Goal: Information Seeking & Learning: Learn about a topic

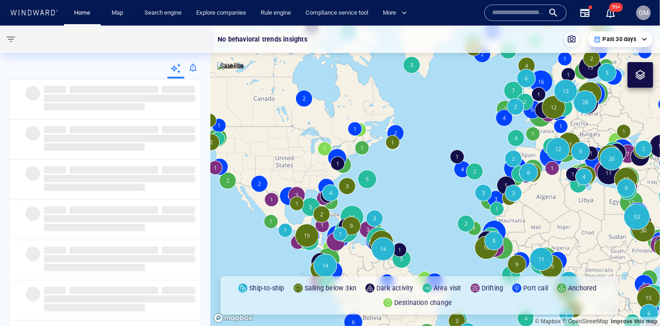
click at [538, 10] on input "text" at bounding box center [518, 13] width 52 height 14
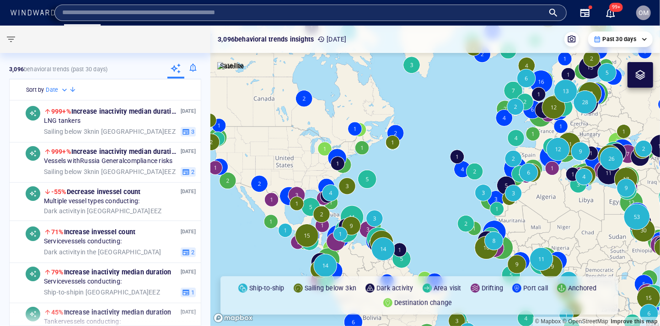
paste input "*****"
type input "*****"
click at [471, 11] on input "text" at bounding box center [303, 13] width 482 height 14
paste input "*******"
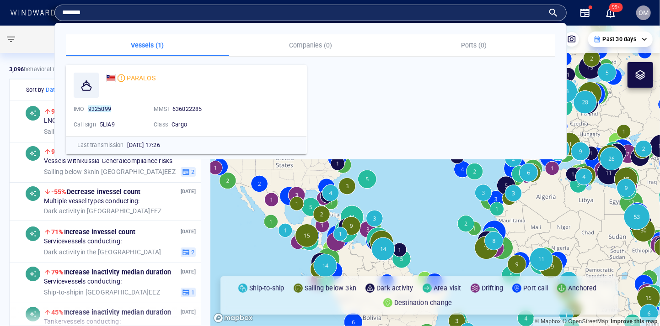
type input "*******"
click at [34, 35] on div at bounding box center [103, 39] width 206 height 27
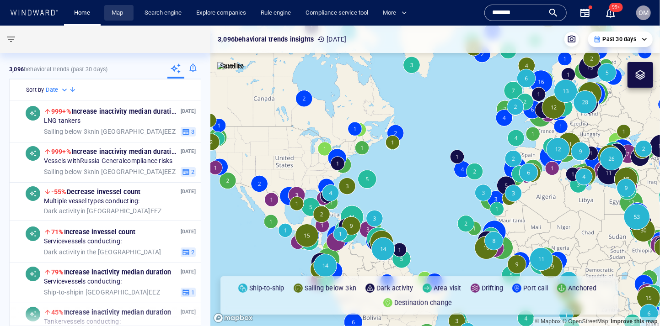
click at [109, 19] on link "Map" at bounding box center [119, 13] width 22 height 16
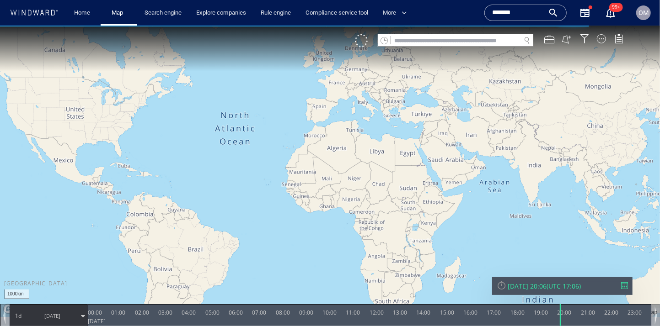
click at [429, 43] on input "text" at bounding box center [455, 40] width 129 height 12
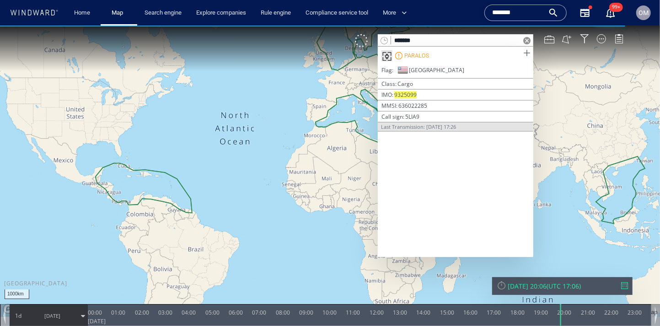
type input "*******"
click at [529, 54] on span at bounding box center [526, 52] width 11 height 11
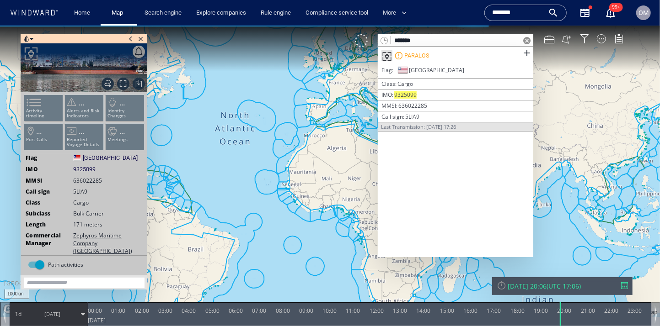
click at [527, 40] on span at bounding box center [526, 40] width 7 height 7
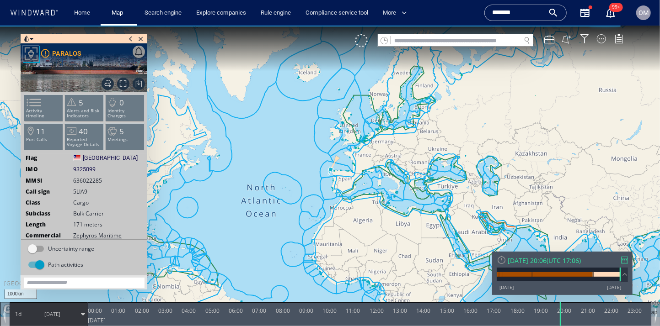
click at [35, 103] on span at bounding box center [28, 102] width 14 height 13
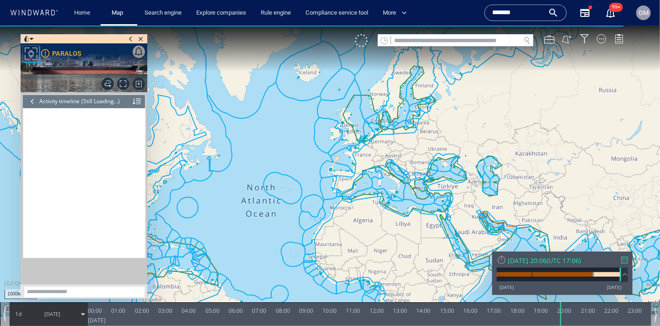
scroll to position [4704, 0]
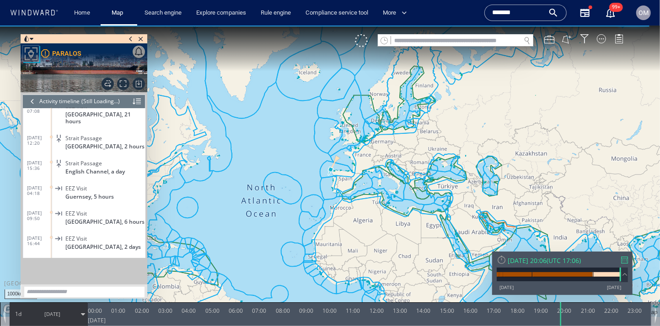
click at [35, 103] on div at bounding box center [32, 101] width 10 height 14
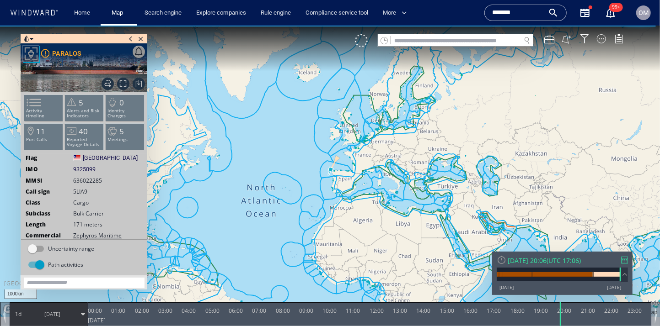
click at [91, 170] on span "9325099" at bounding box center [84, 169] width 22 height 8
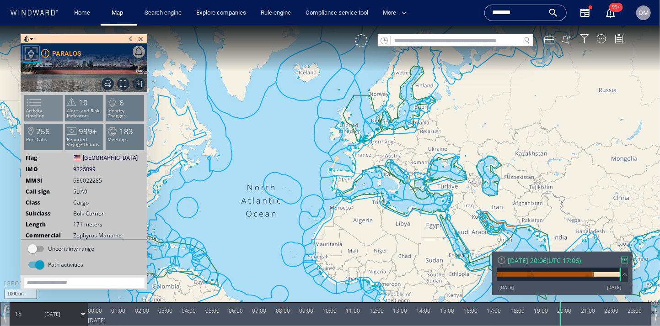
click at [31, 102] on span at bounding box center [28, 102] width 14 height 13
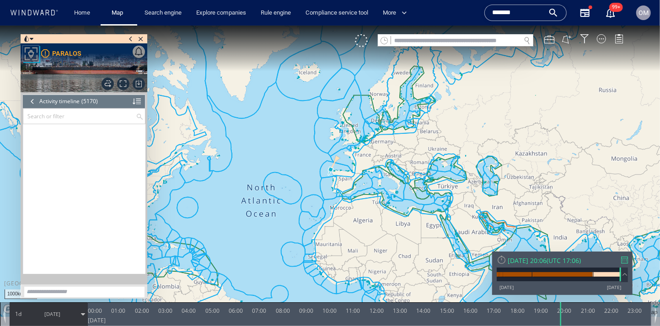
scroll to position [129876, 0]
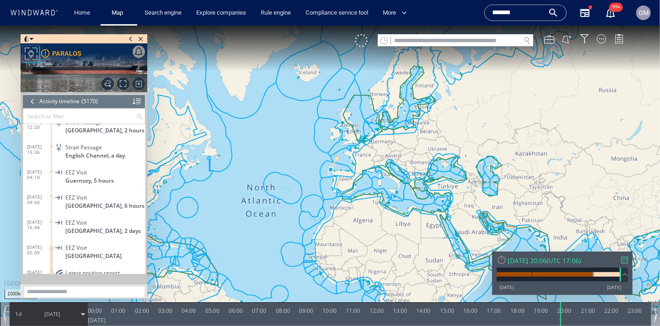
click at [621, 259] on div at bounding box center [624, 260] width 7 height 7
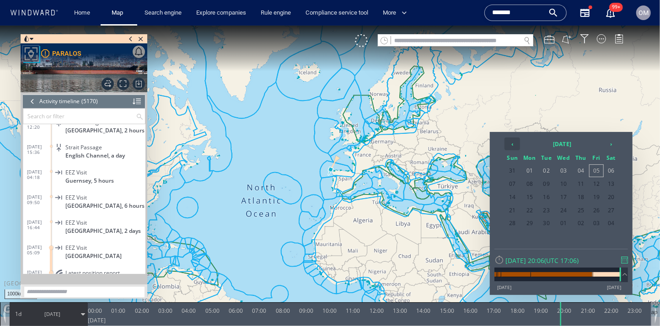
click at [511, 145] on th "‹" at bounding box center [512, 143] width 16 height 13
click at [609, 141] on th "›" at bounding box center [611, 143] width 14 height 13
click at [600, 195] on span "15" at bounding box center [596, 197] width 14 height 12
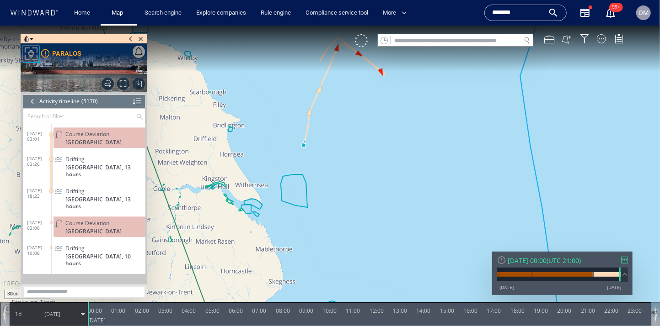
drag, startPoint x: 388, startPoint y: 187, endPoint x: 391, endPoint y: 240, distance: 53.2
click at [391, 240] on canvas "Map" at bounding box center [330, 171] width 660 height 292
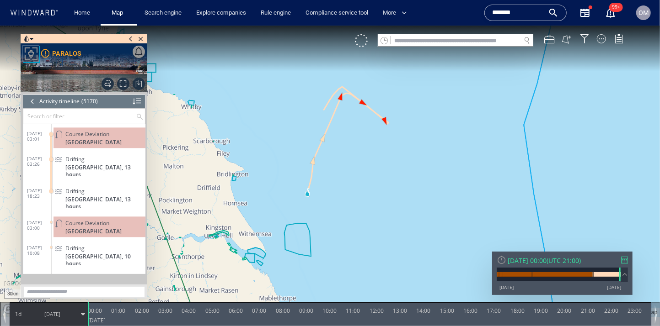
click at [22, 316] on span "1d" at bounding box center [18, 314] width 13 height 8
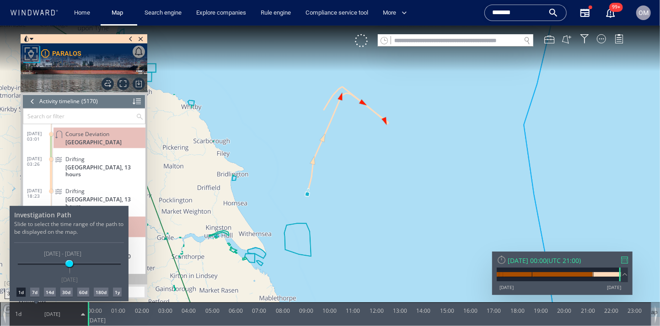
click at [47, 293] on div "14d" at bounding box center [50, 292] width 12 height 9
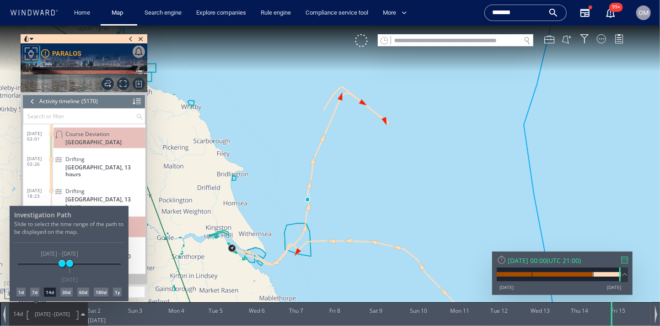
click at [135, 231] on div at bounding box center [330, 175] width 660 height 301
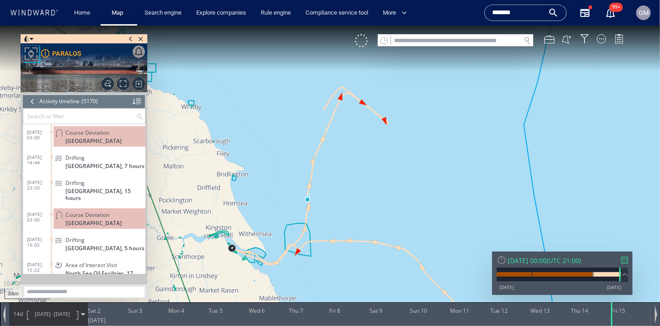
scroll to position [128353, 0]
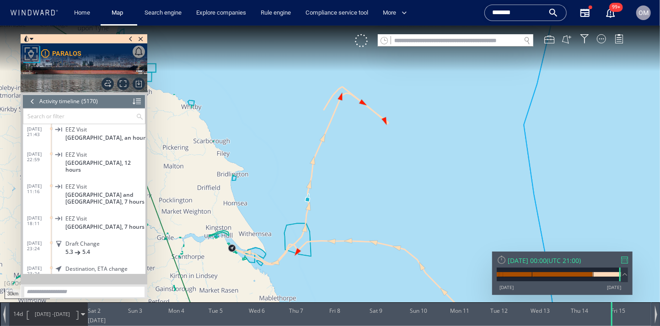
click at [93, 160] on span "[GEOGRAPHIC_DATA], 12 hours" at bounding box center [105, 166] width 80 height 14
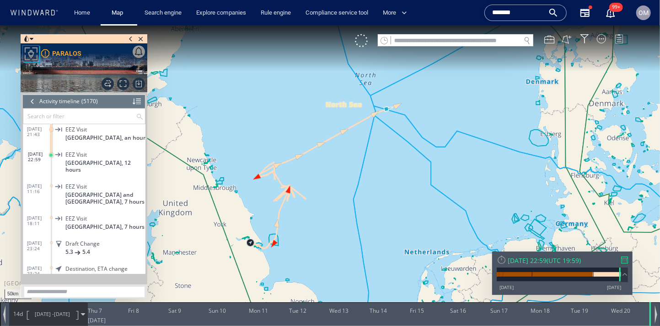
click at [619, 41] on div at bounding box center [618, 38] width 9 height 9
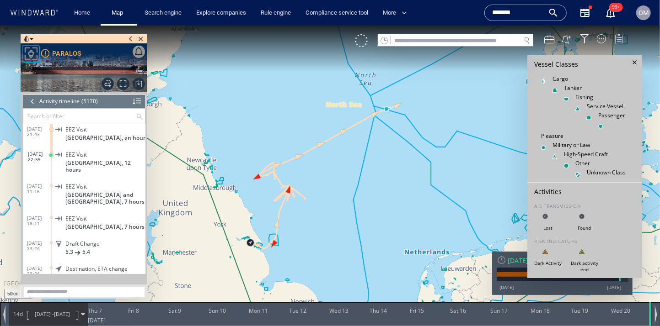
click at [617, 41] on div at bounding box center [618, 38] width 9 height 9
click at [599, 41] on div at bounding box center [601, 38] width 9 height 9
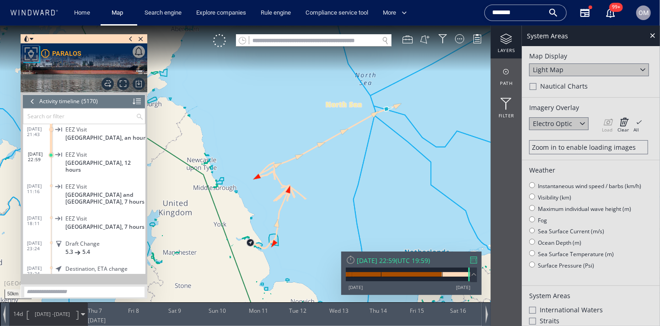
scroll to position [218, 0]
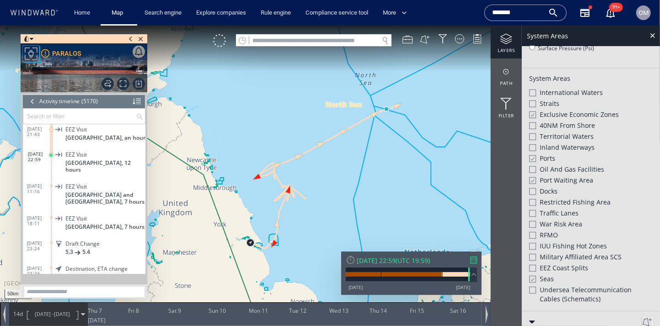
click at [532, 155] on div at bounding box center [532, 159] width 7 height 8
click at [532, 155] on div at bounding box center [532, 158] width 7 height 7
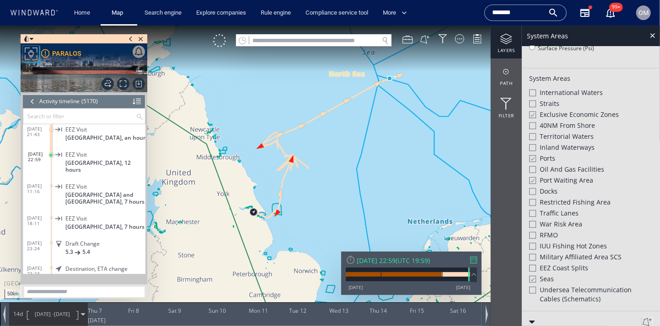
drag, startPoint x: 298, startPoint y: 199, endPoint x: 305, endPoint y: 157, distance: 43.2
click at [305, 157] on canvas "Map" at bounding box center [330, 171] width 660 height 292
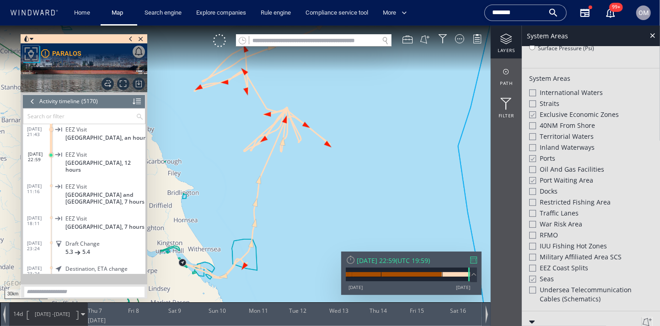
drag, startPoint x: 306, startPoint y: 176, endPoint x: 312, endPoint y: 158, distance: 18.9
click at [312, 158] on canvas "Map" at bounding box center [330, 171] width 660 height 292
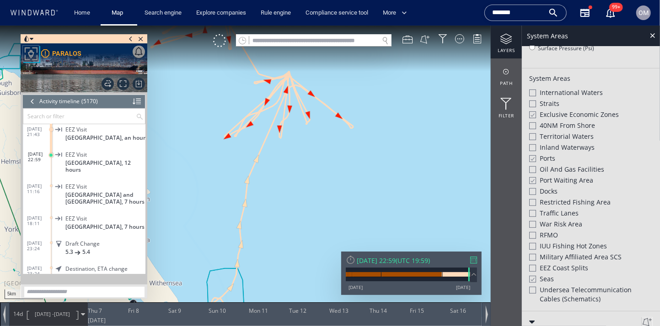
drag, startPoint x: 305, startPoint y: 122, endPoint x: 359, endPoint y: 237, distance: 127.0
click at [359, 237] on canvas "Map" at bounding box center [330, 171] width 660 height 292
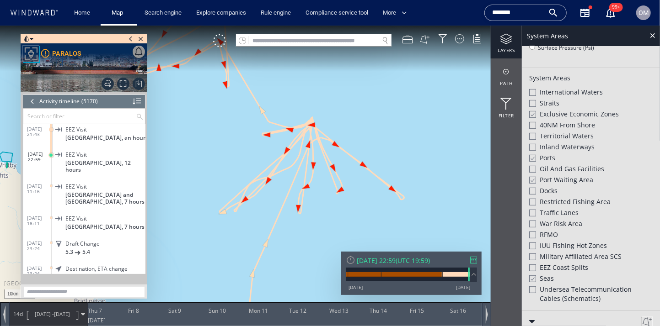
click at [229, 87] on canvas "Map" at bounding box center [330, 171] width 660 height 292
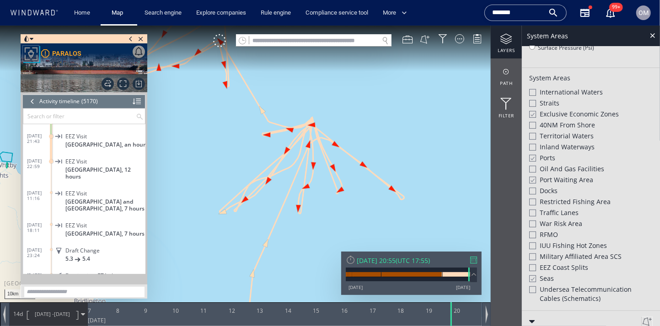
scroll to position [128316, 0]
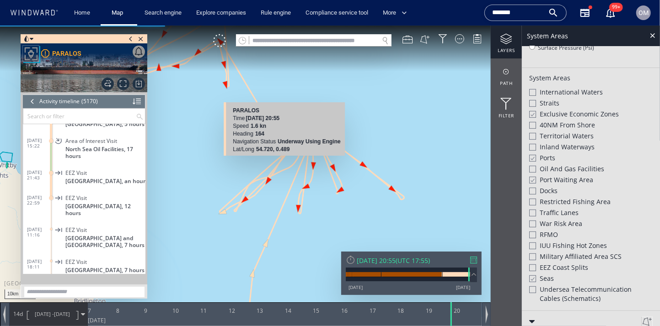
drag, startPoint x: 229, startPoint y: 88, endPoint x: 288, endPoint y: 164, distance: 96.2
click at [288, 164] on canvas "Map" at bounding box center [330, 171] width 660 height 292
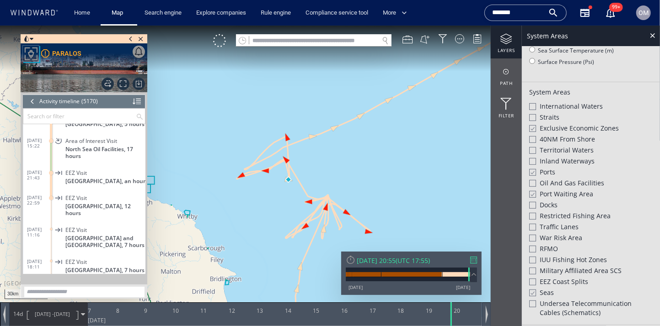
scroll to position [218, 0]
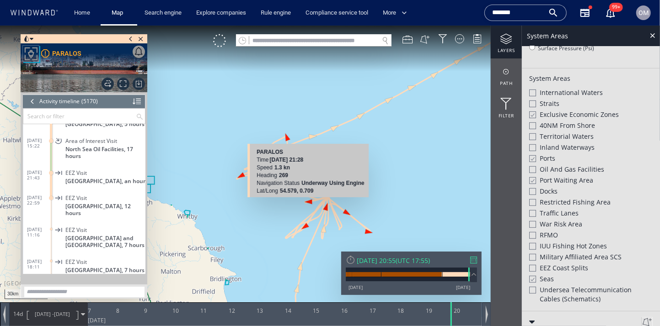
click at [325, 208] on canvas "Map" at bounding box center [330, 171] width 660 height 292
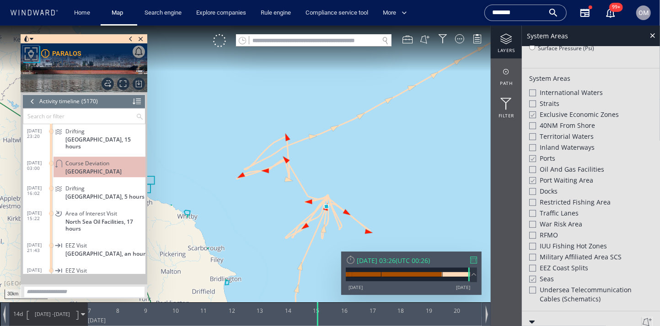
scroll to position [128230, 0]
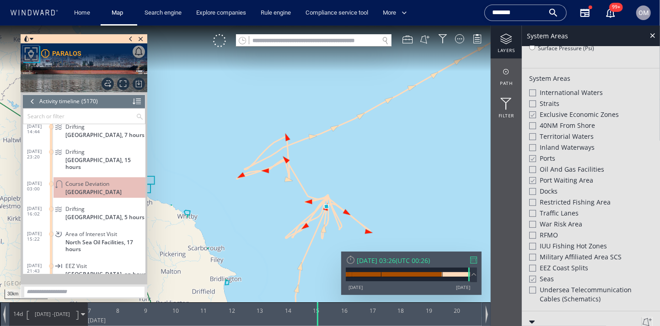
drag, startPoint x: 391, startPoint y: 198, endPoint x: 390, endPoint y: 146, distance: 51.7
click at [391, 146] on canvas "Map" at bounding box center [330, 171] width 660 height 292
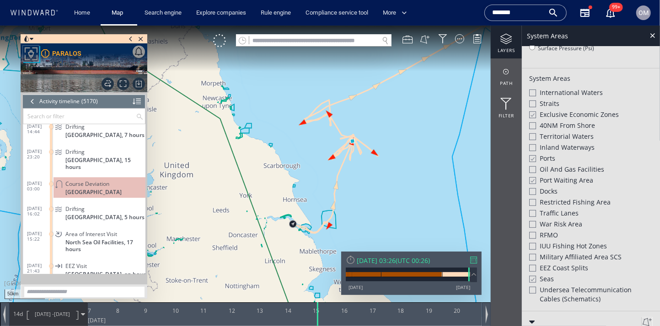
scroll to position [244, 0]
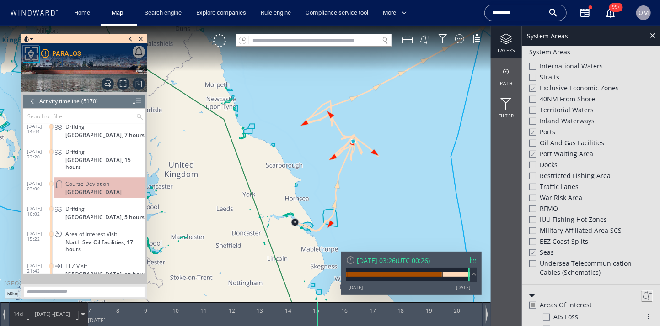
click at [535, 150] on div at bounding box center [532, 154] width 7 height 8
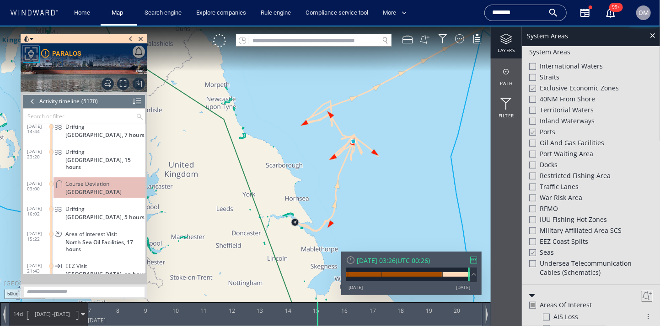
click at [536, 150] on div "Port Waiting Area" at bounding box center [590, 154] width 123 height 11
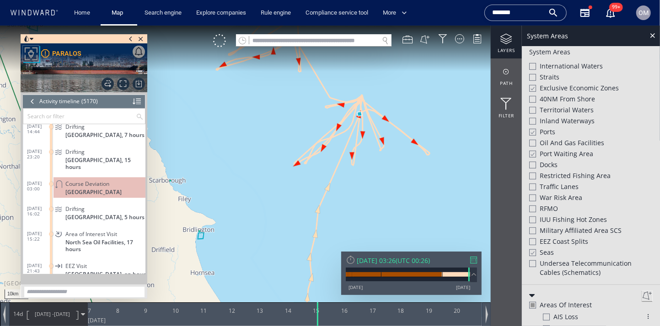
drag, startPoint x: 375, startPoint y: 187, endPoint x: 358, endPoint y: 222, distance: 38.5
click at [358, 222] on canvas "Map" at bounding box center [330, 171] width 660 height 292
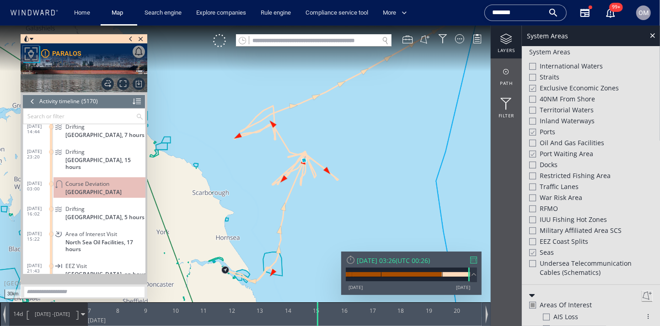
drag, startPoint x: 392, startPoint y: 193, endPoint x: 347, endPoint y: 161, distance: 55.3
click at [347, 161] on canvas "Map" at bounding box center [330, 171] width 660 height 292
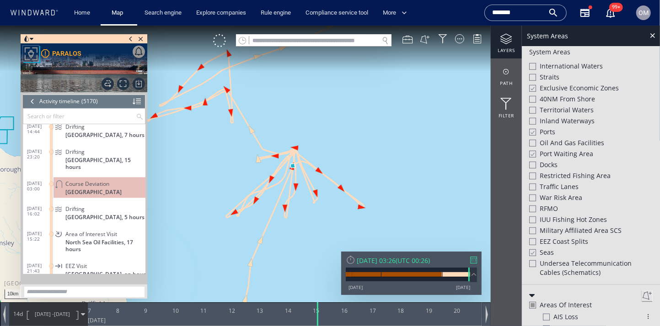
drag, startPoint x: 360, startPoint y: 174, endPoint x: 360, endPoint y: 154, distance: 20.6
click at [360, 154] on canvas "Map" at bounding box center [330, 171] width 660 height 292
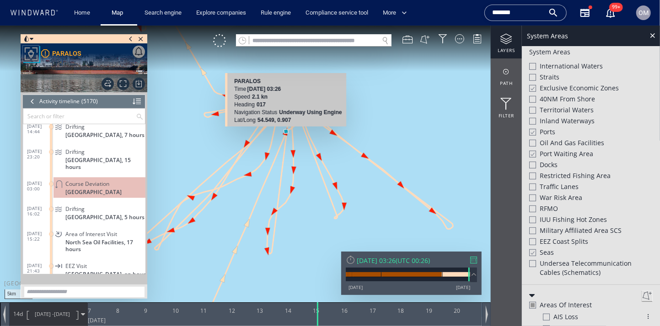
scroll to position [230, 0]
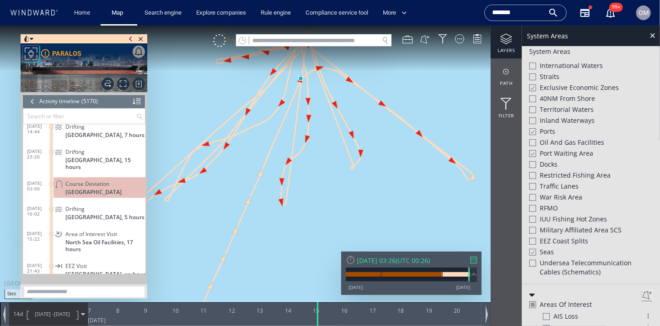
drag, startPoint x: 284, startPoint y: 176, endPoint x: 299, endPoint y: 123, distance: 54.7
click at [299, 123] on canvas "Map" at bounding box center [330, 171] width 660 height 292
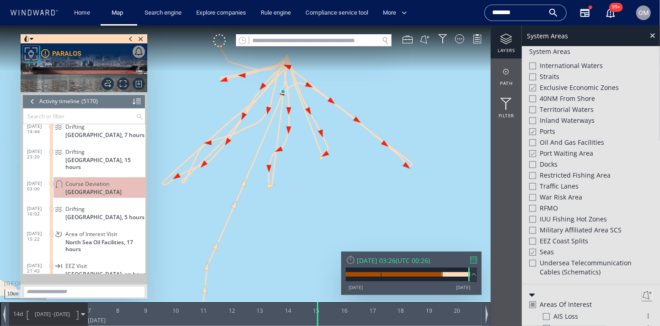
drag, startPoint x: 237, startPoint y: 160, endPoint x: 249, endPoint y: 190, distance: 32.4
click at [249, 190] on canvas "Map" at bounding box center [330, 171] width 660 height 292
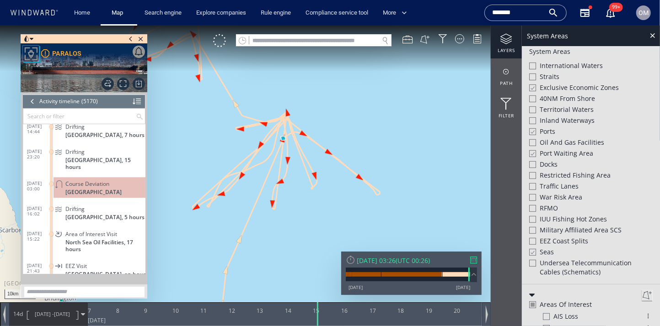
click at [30, 102] on div at bounding box center [32, 101] width 10 height 14
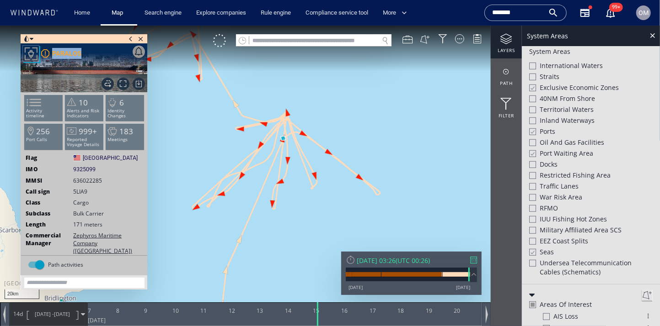
scroll to position [244, 0]
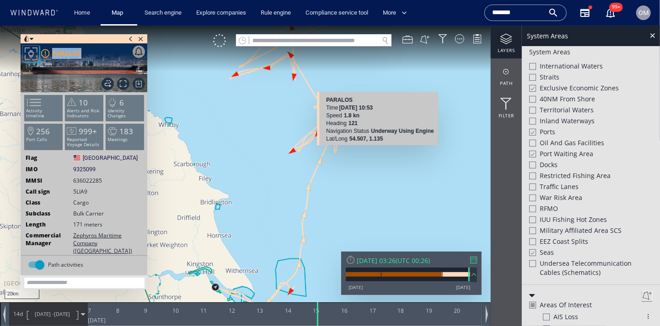
drag, startPoint x: 348, startPoint y: 129, endPoint x: 364, endPoint y: 182, distance: 54.4
click at [364, 182] on canvas "Map" at bounding box center [330, 171] width 660 height 292
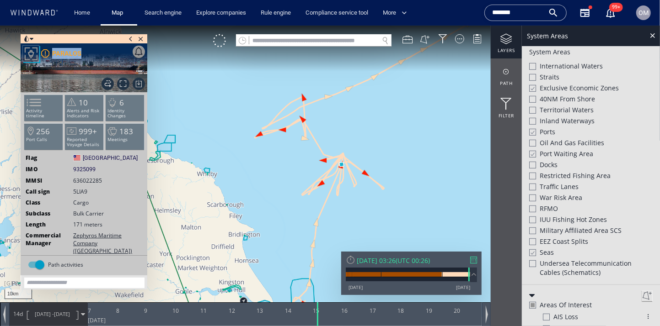
scroll to position [230, 0]
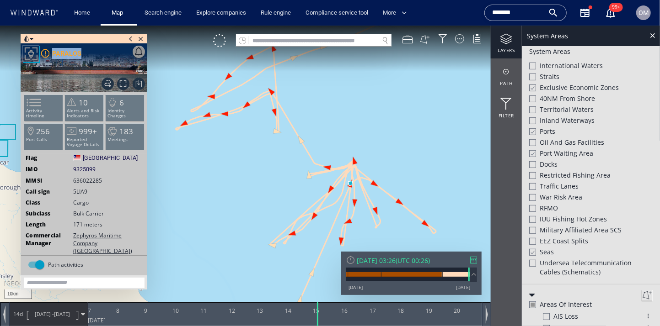
drag, startPoint x: 329, startPoint y: 163, endPoint x: 235, endPoint y: 142, distance: 97.1
click at [235, 144] on canvas "Map" at bounding box center [330, 171] width 660 height 292
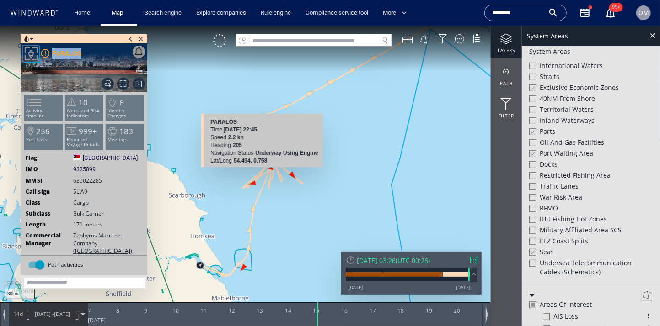
scroll to position [244, 0]
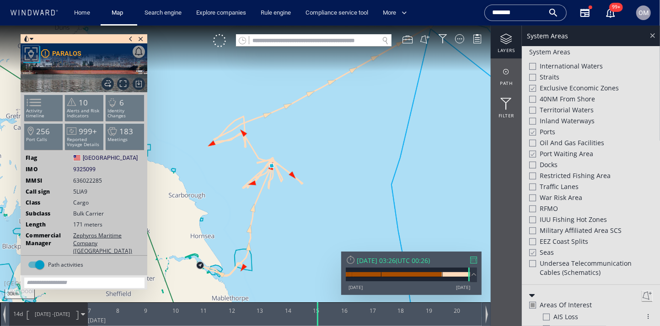
click at [651, 32] on div at bounding box center [652, 35] width 11 height 11
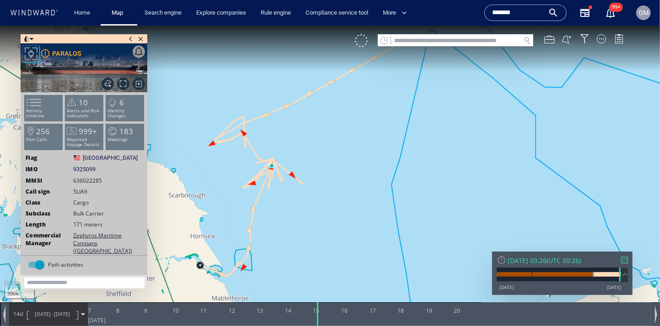
drag, startPoint x: 259, startPoint y: 137, endPoint x: 284, endPoint y: 154, distance: 30.7
click at [285, 154] on canvas "Map" at bounding box center [330, 171] width 660 height 292
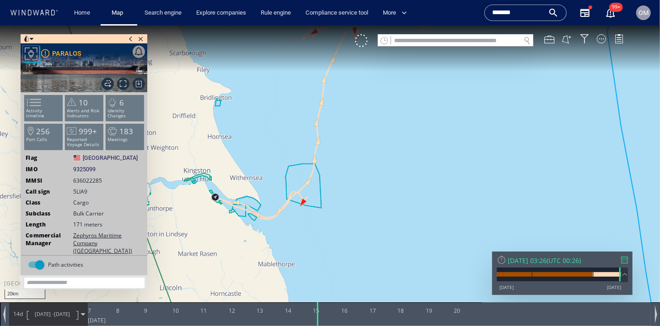
drag, startPoint x: 294, startPoint y: 287, endPoint x: 267, endPoint y: 235, distance: 58.3
click at [267, 235] on canvas "Map" at bounding box center [330, 171] width 660 height 292
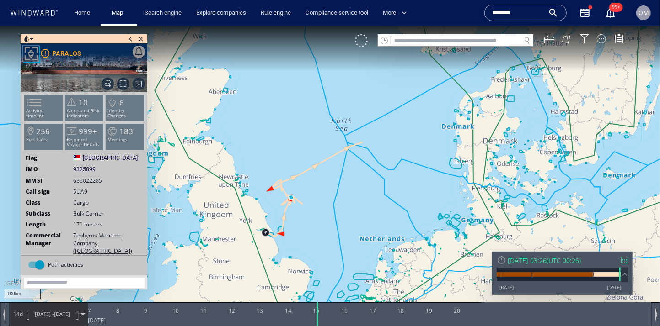
click at [41, 317] on span "06/08/25 -" at bounding box center [44, 313] width 19 height 7
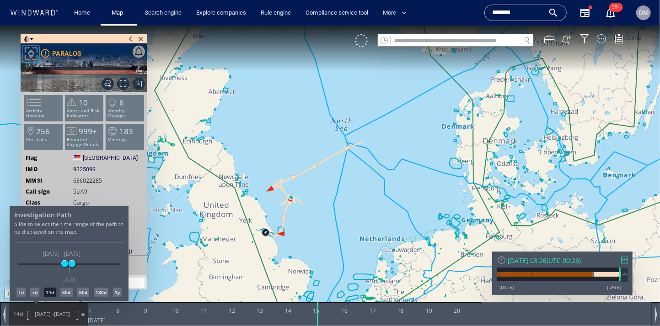
click at [72, 292] on div "30d" at bounding box center [66, 292] width 12 height 9
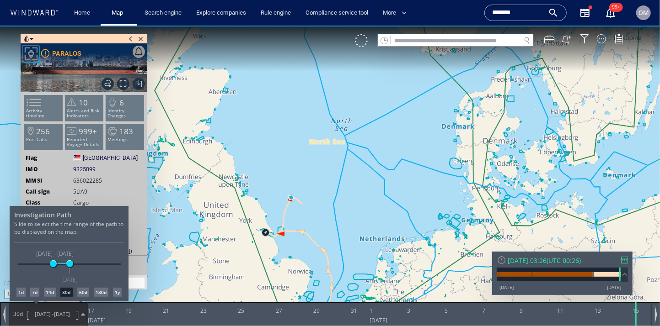
click at [322, 228] on div at bounding box center [330, 175] width 660 height 301
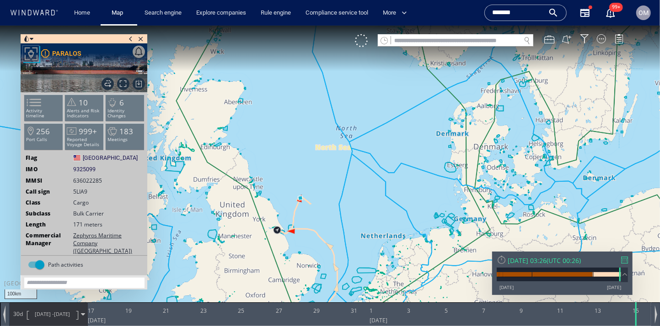
click at [402, 206] on canvas "Map" at bounding box center [330, 171] width 660 height 292
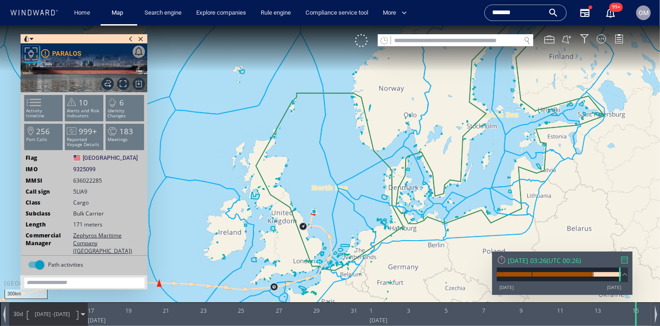
drag, startPoint x: 349, startPoint y: 243, endPoint x: 364, endPoint y: 167, distance: 77.5
click at [364, 167] on canvas "Map" at bounding box center [330, 171] width 660 height 292
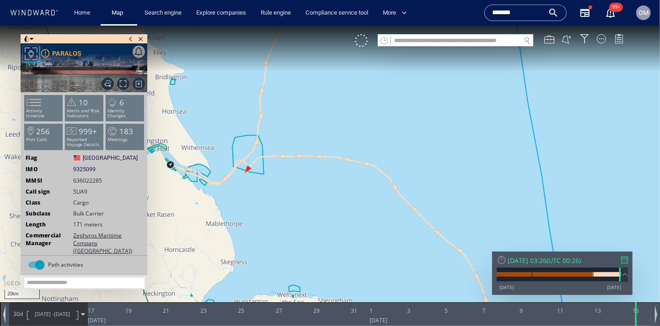
drag, startPoint x: 315, startPoint y: 103, endPoint x: 315, endPoint y: 201, distance: 97.4
click at [315, 201] on canvas "Map" at bounding box center [330, 171] width 660 height 292
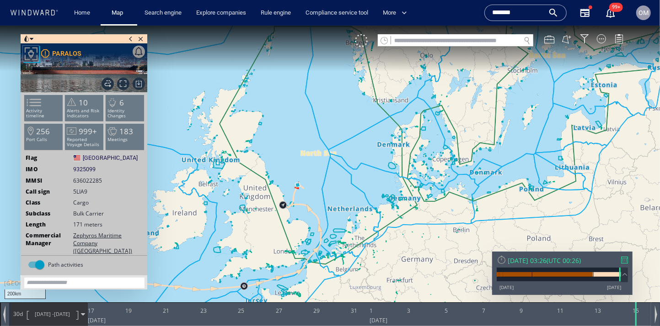
click at [41, 314] on span "16/07/25 -" at bounding box center [44, 313] width 19 height 7
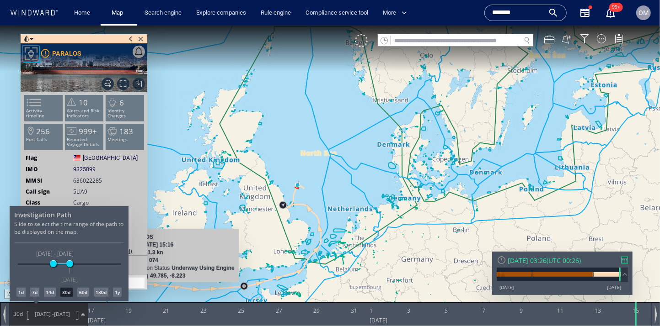
click at [54, 88] on div at bounding box center [330, 175] width 660 height 301
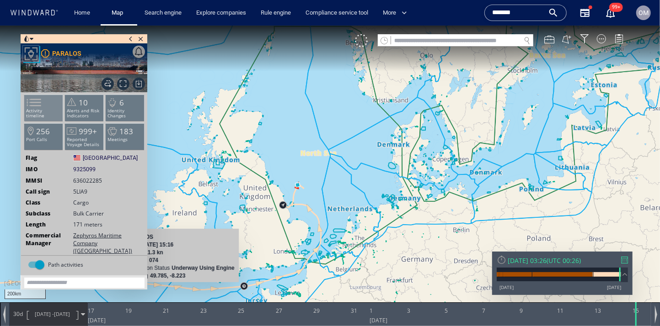
click at [35, 107] on span at bounding box center [28, 102] width 14 height 13
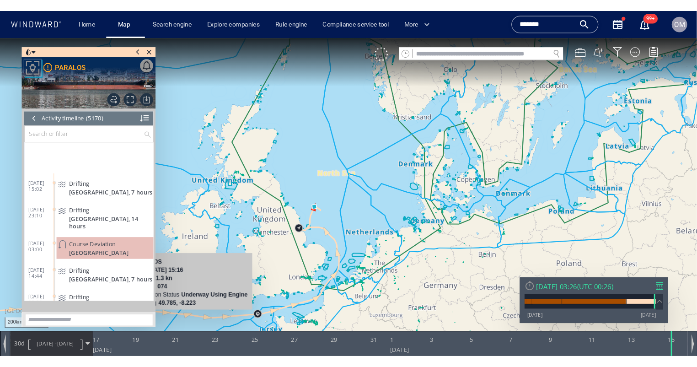
scroll to position [128247, 0]
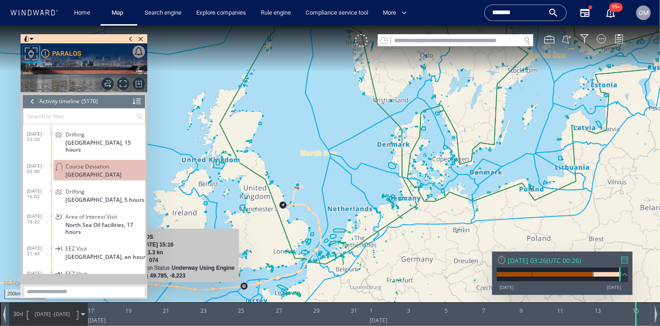
click at [104, 213] on span "Area of Interest Visit" at bounding box center [91, 216] width 52 height 7
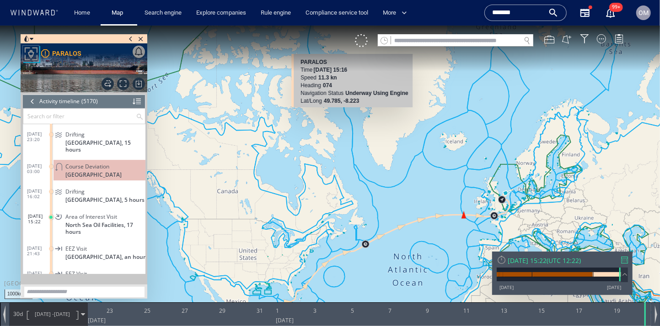
drag, startPoint x: 372, startPoint y: 214, endPoint x: 272, endPoint y: 180, distance: 105.3
click at [272, 180] on canvas "Map" at bounding box center [330, 171] width 660 height 292
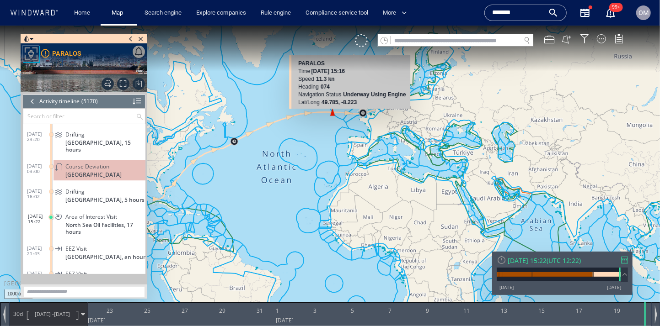
click at [429, 107] on canvas "Map" at bounding box center [330, 171] width 660 height 292
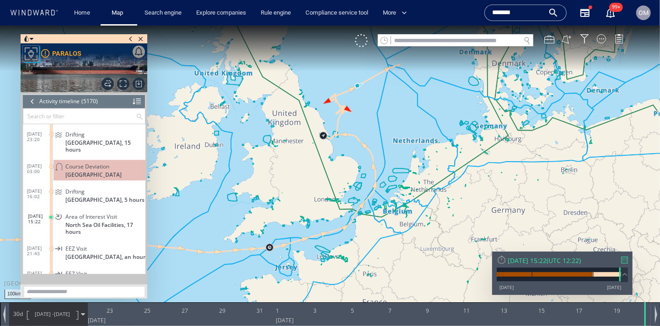
drag, startPoint x: 381, startPoint y: 97, endPoint x: 374, endPoint y: 123, distance: 27.0
click at [374, 123] on canvas "Map" at bounding box center [330, 171] width 660 height 292
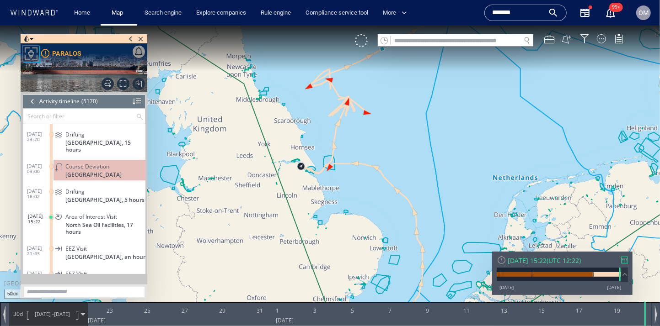
drag, startPoint x: 372, startPoint y: 144, endPoint x: 372, endPoint y: 171, distance: 27.9
click at [372, 171] on canvas "Map" at bounding box center [330, 171] width 660 height 292
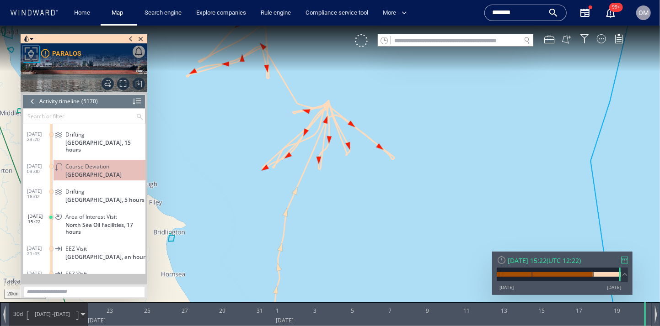
drag, startPoint x: 329, startPoint y: 98, endPoint x: 380, endPoint y: 174, distance: 91.1
click at [380, 174] on canvas "Map" at bounding box center [330, 171] width 660 height 292
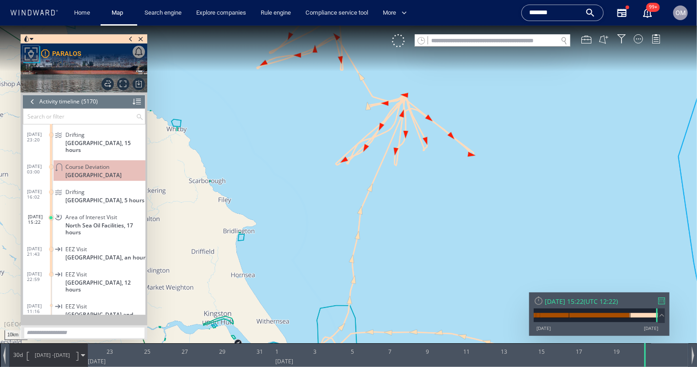
drag, startPoint x: 423, startPoint y: 173, endPoint x: 423, endPoint y: 205, distance: 31.6
click at [423, 205] on canvas "Map" at bounding box center [348, 191] width 697 height 332
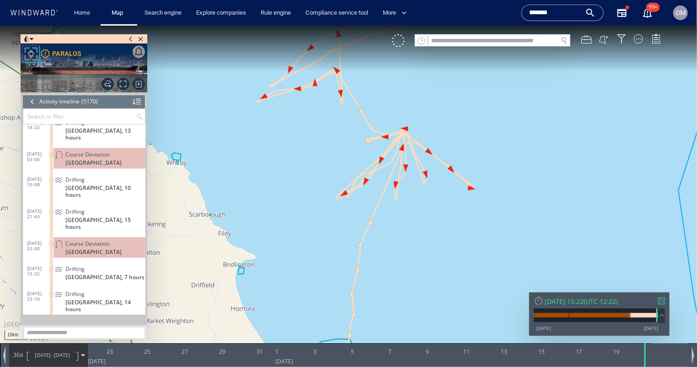
scroll to position [128031, 0]
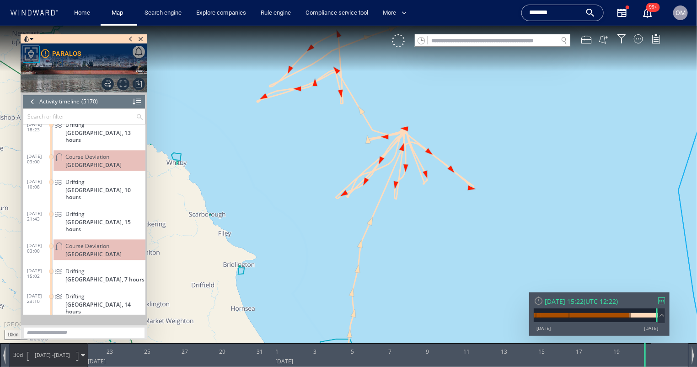
click at [88, 210] on div "Drifting" at bounding box center [103, 213] width 76 height 7
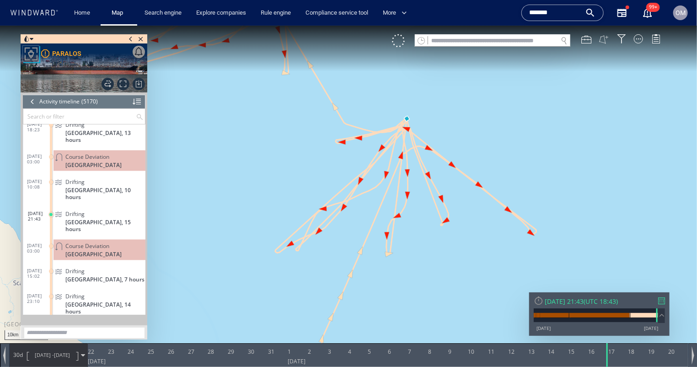
click at [605, 38] on button at bounding box center [604, 39] width 10 height 10
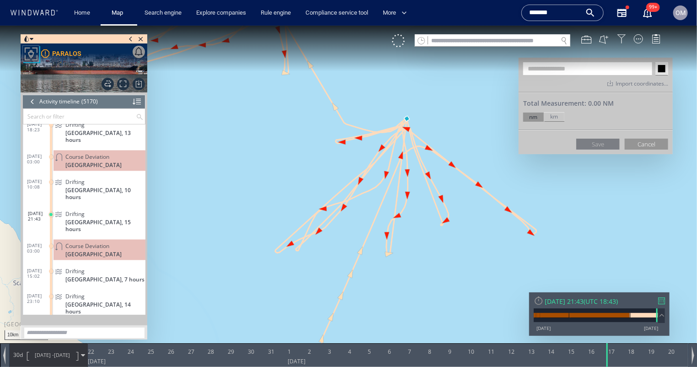
click at [618, 40] on div at bounding box center [621, 38] width 9 height 9
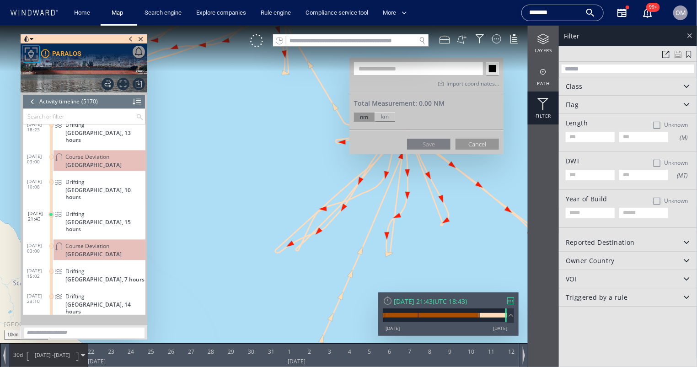
click at [659, 37] on div at bounding box center [689, 35] width 11 height 11
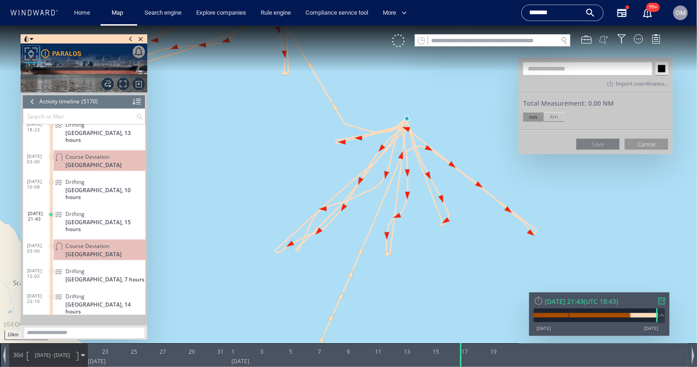
click at [606, 40] on button at bounding box center [604, 39] width 10 height 10
click at [587, 42] on div at bounding box center [586, 39] width 10 height 10
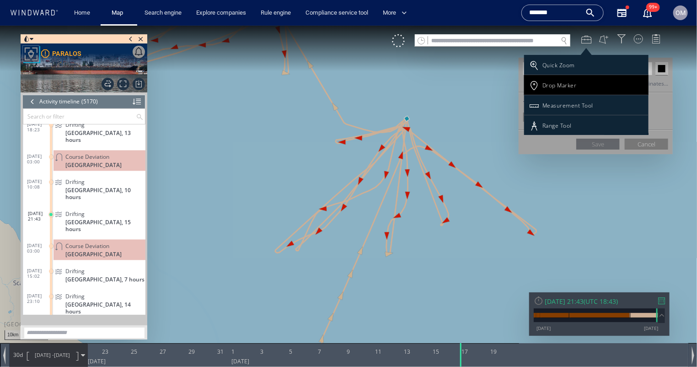
click at [565, 81] on div "Drop Marker" at bounding box center [559, 85] width 34 height 8
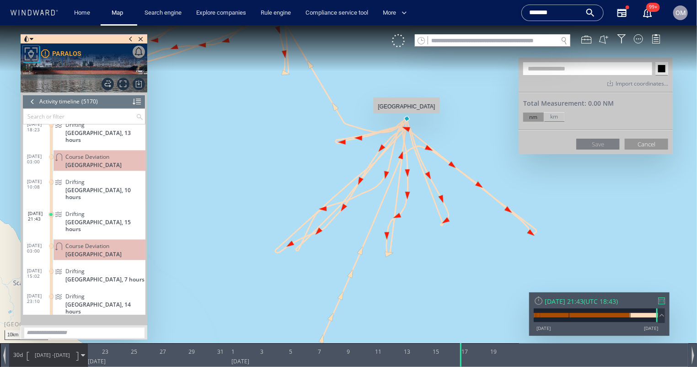
click at [407, 118] on canvas "Map" at bounding box center [348, 191] width 697 height 332
click at [644, 144] on button "Cancel" at bounding box center [646, 143] width 43 height 11
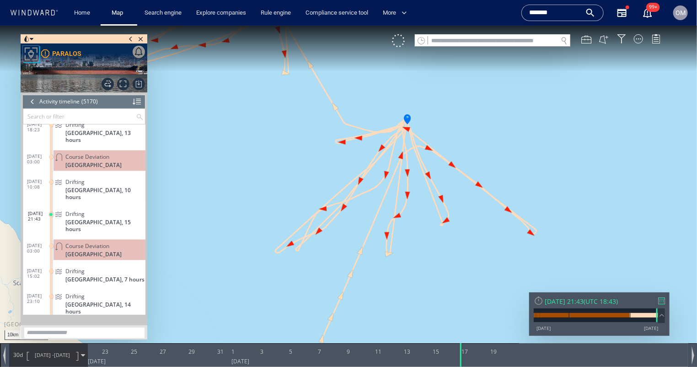
click at [446, 133] on canvas "Map" at bounding box center [348, 191] width 697 height 332
click at [405, 114] on canvas "Map" at bounding box center [348, 191] width 697 height 332
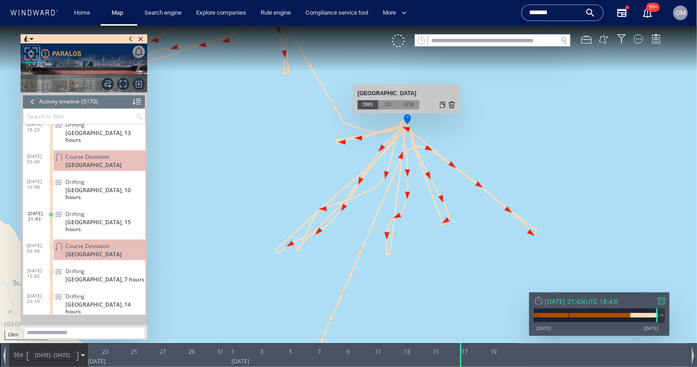
drag, startPoint x: 417, startPoint y: 92, endPoint x: 355, endPoint y: 91, distance: 62.2
click at [355, 91] on div "54.62, 0.92 54°37.49795'N, 0°55.45349'E 54°37'30"N, 0°55'27"E DMS DD DDM" at bounding box center [406, 98] width 107 height 29
copy div "54°37'30"N, 0°55'27"E"
click at [390, 105] on div "DD" at bounding box center [388, 104] width 21 height 9
drag, startPoint x: 397, startPoint y: 90, endPoint x: 355, endPoint y: 90, distance: 41.6
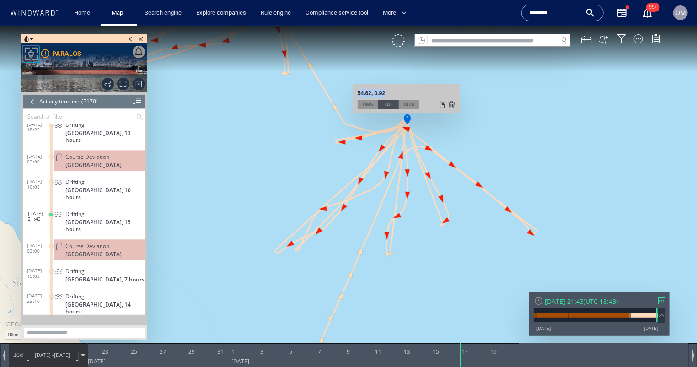
click at [355, 90] on div "54.62, 0.92 54°37.49795'N, 0°55.45349'E 54°37'30"N, 0°55'27"E DMS DD DDM" at bounding box center [406, 98] width 107 height 29
copy div "54.62, 0.92"
click at [408, 106] on div "DDM" at bounding box center [409, 104] width 21 height 9
click at [396, 92] on div "54°37.49795'N, 0°55.45349'E" at bounding box center [407, 93] width 98 height 11
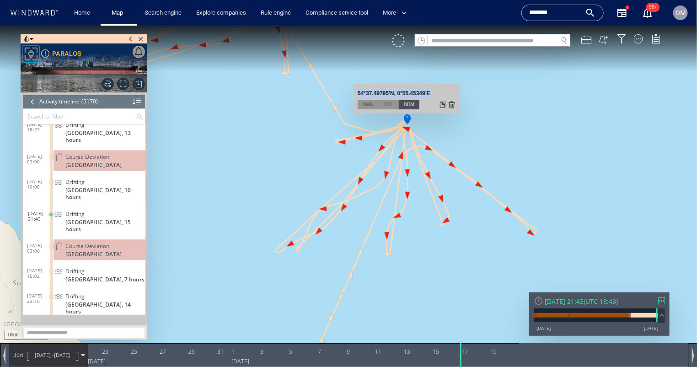
click at [396, 92] on div "54°37.49795'N, 0°55.45349'E" at bounding box center [407, 93] width 98 height 11
copy div "54°37.49795'N, 0°55.45349'E 54°37'30"N, 0°55'27"E"
click at [451, 160] on canvas "Map" at bounding box center [348, 191] width 697 height 332
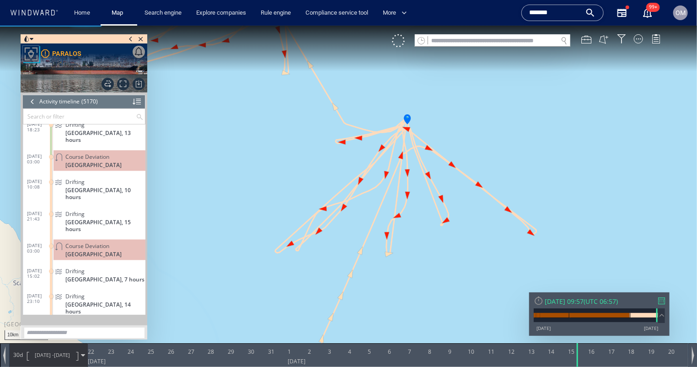
click at [492, 170] on canvas "Map" at bounding box center [348, 191] width 697 height 332
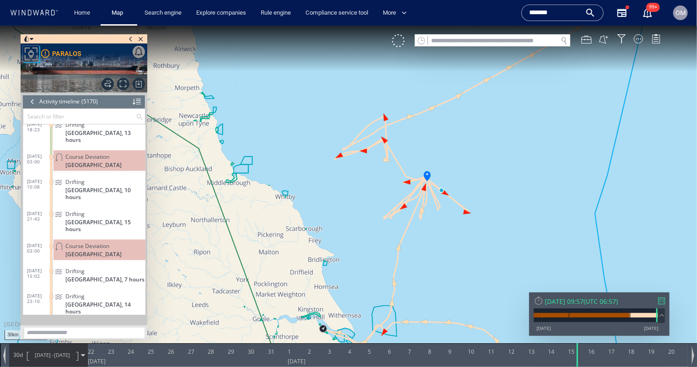
drag, startPoint x: 527, startPoint y: 159, endPoint x: 497, endPoint y: 177, distance: 34.4
click at [497, 177] on canvas "Map" at bounding box center [348, 191] width 697 height 332
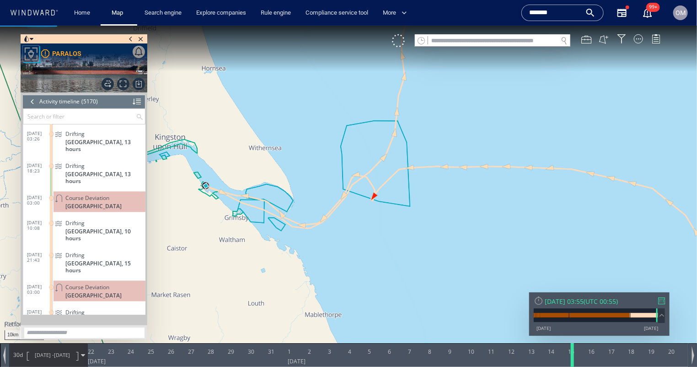
scroll to position [128015, 0]
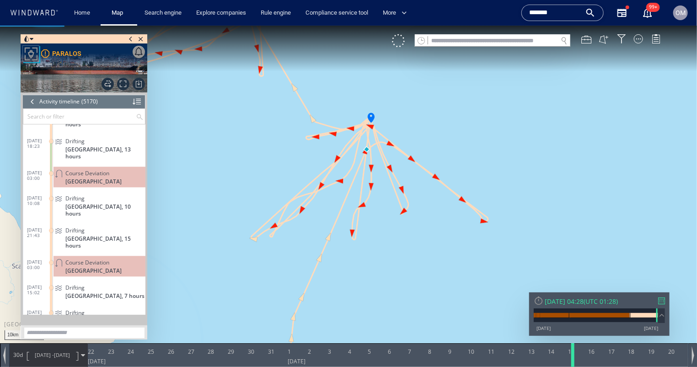
drag, startPoint x: 577, startPoint y: 350, endPoint x: 572, endPoint y: 351, distance: 4.8
click at [572, 326] on div at bounding box center [574, 355] width 9 height 24
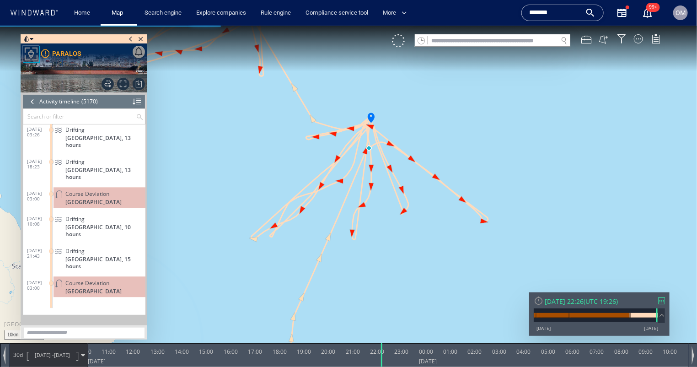
scroll to position [127864, 0]
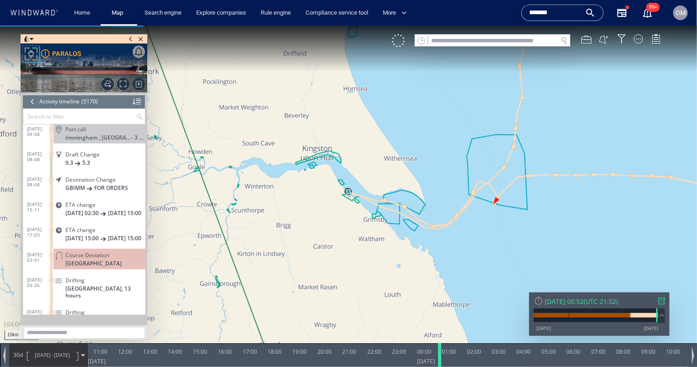
drag, startPoint x: 388, startPoint y: 353, endPoint x: 445, endPoint y: 358, distance: 57.8
click at [445, 326] on div at bounding box center [441, 355] width 9 height 24
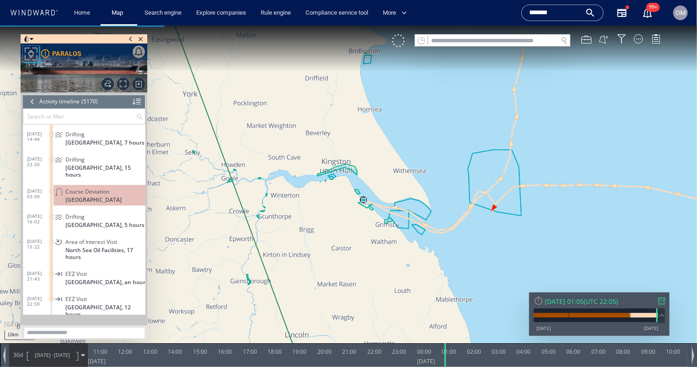
scroll to position [128223, 0]
click at [96, 270] on div "EEZ Visit" at bounding box center [103, 273] width 76 height 7
drag, startPoint x: 658, startPoint y: 384, endPoint x: 571, endPoint y: 360, distance: 90.0
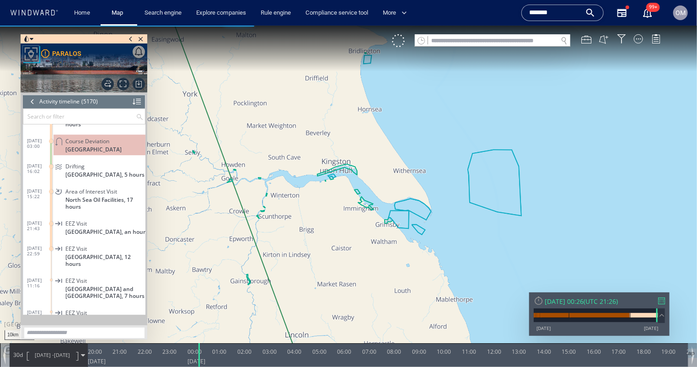
drag, startPoint x: 648, startPoint y: 358, endPoint x: 459, endPoint y: 352, distance: 189.9
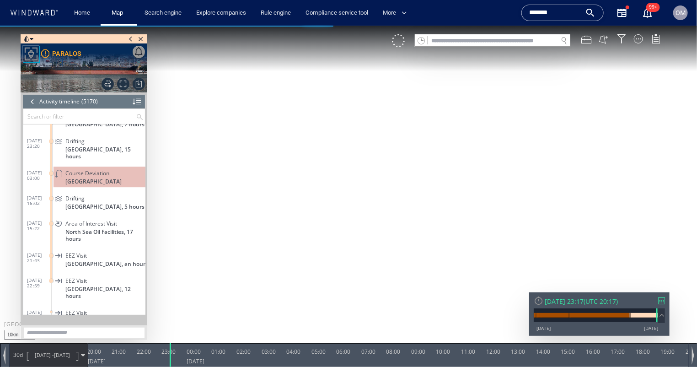
scroll to position [128266, 0]
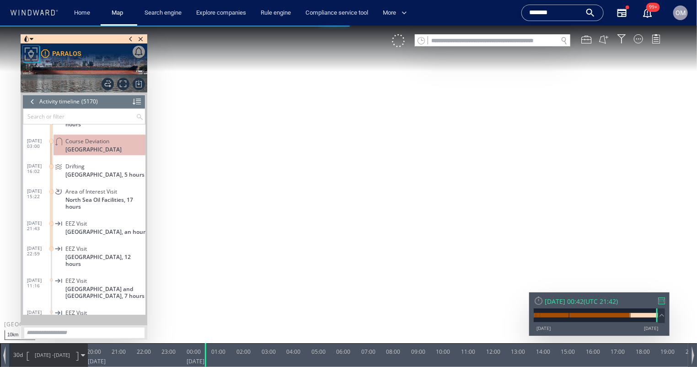
drag, startPoint x: 391, startPoint y: 359, endPoint x: 208, endPoint y: 366, distance: 182.6
click at [208, 326] on html "10km © Mapbox © OpenStreetMap Improve this map 0 0 20:00 Tuesday 19 August 2025…" at bounding box center [348, 195] width 697 height 341
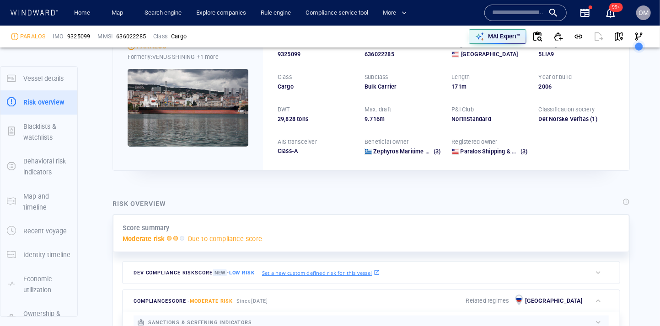
scroll to position [24, 0]
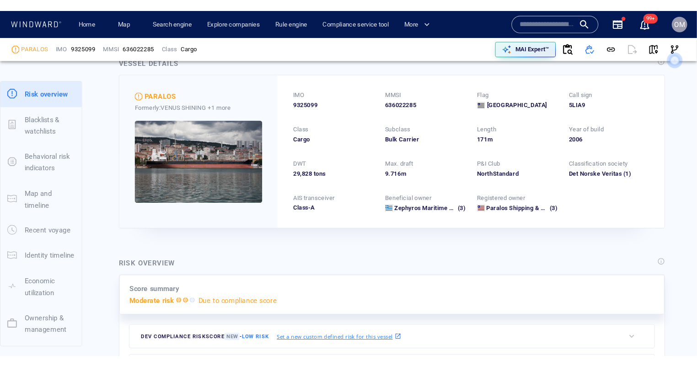
scroll to position [7, 0]
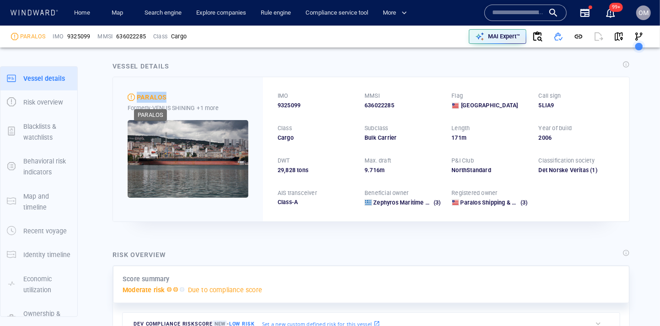
drag, startPoint x: 185, startPoint y: 94, endPoint x: 137, endPoint y: 94, distance: 48.0
click at [137, 94] on div "PARALOS" at bounding box center [188, 97] width 121 height 11
copy div "PARALOS"
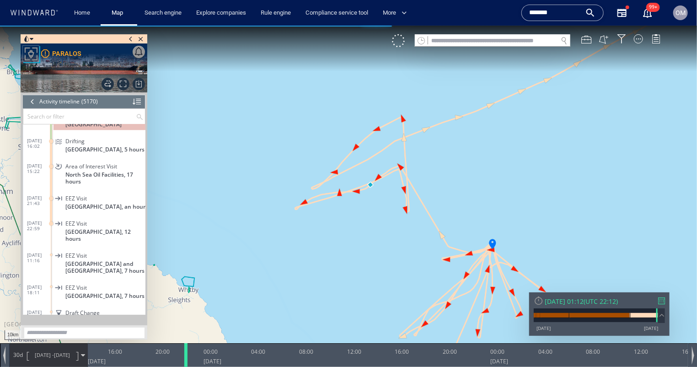
scroll to position [128241, 0]
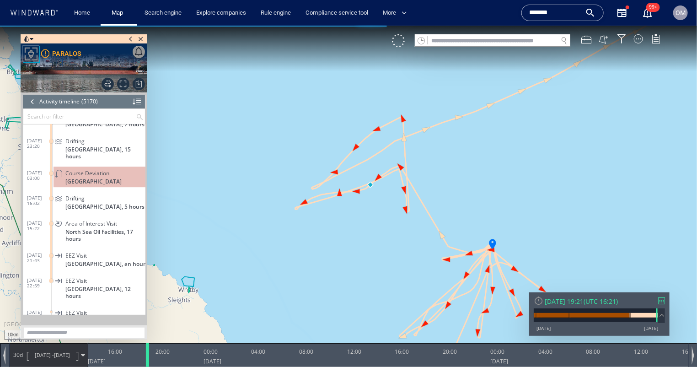
drag, startPoint x: 283, startPoint y: 360, endPoint x: 146, endPoint y: 366, distance: 136.9
click at [146, 366] on div at bounding box center [148, 355] width 9 height 24
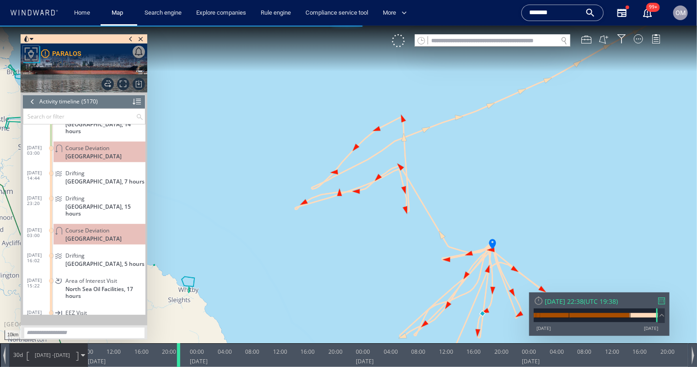
scroll to position [128165, 0]
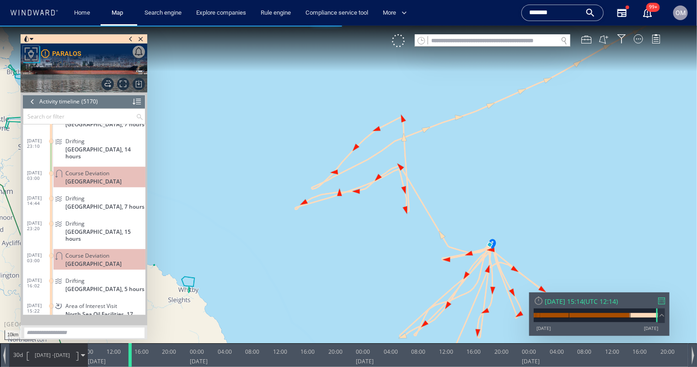
drag, startPoint x: 321, startPoint y: 362, endPoint x: 128, endPoint y: 359, distance: 193.0
click at [128, 359] on div at bounding box center [131, 355] width 9 height 24
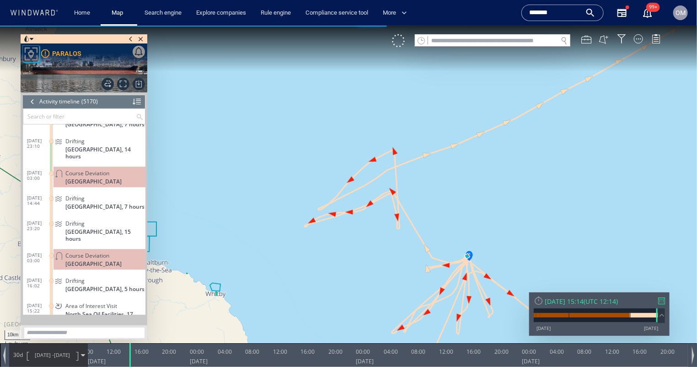
drag, startPoint x: 347, startPoint y: 318, endPoint x: 344, endPoint y: 267, distance: 50.9
click at [344, 267] on canvas "Map" at bounding box center [348, 191] width 697 height 332
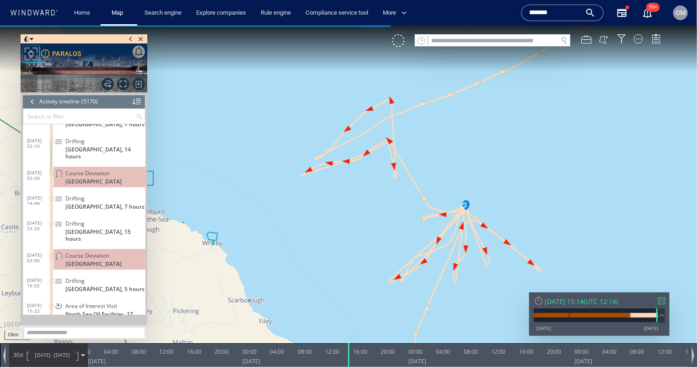
drag, startPoint x: 264, startPoint y: 352, endPoint x: 484, endPoint y: 350, distance: 220.4
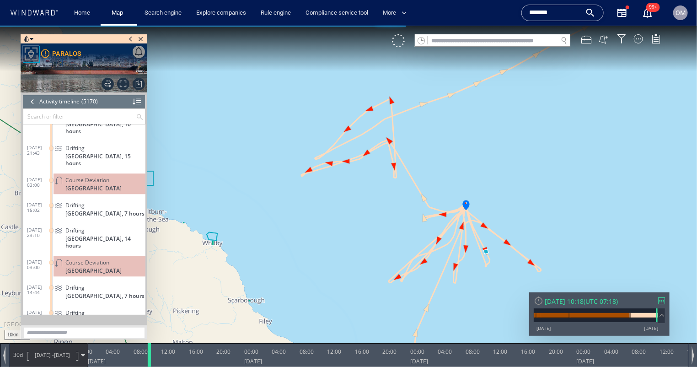
scroll to position [128065, 0]
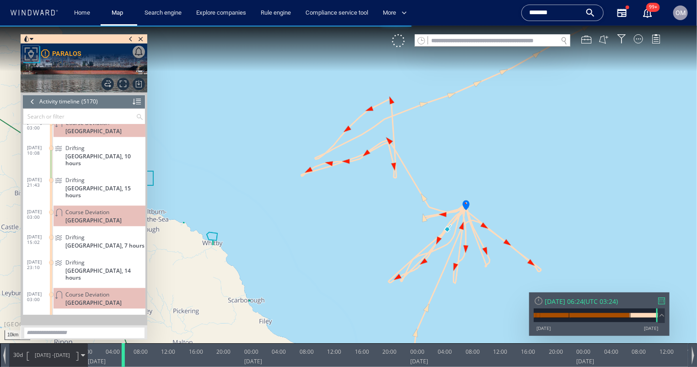
drag, startPoint x: 353, startPoint y: 362, endPoint x: 125, endPoint y: 352, distance: 227.5
click at [125, 352] on div at bounding box center [124, 355] width 9 height 24
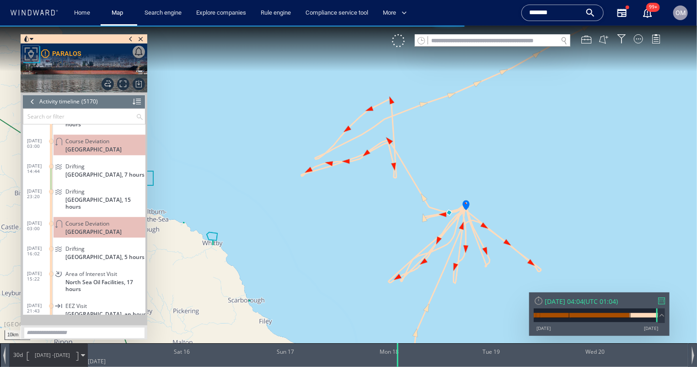
scroll to position [128216, 0]
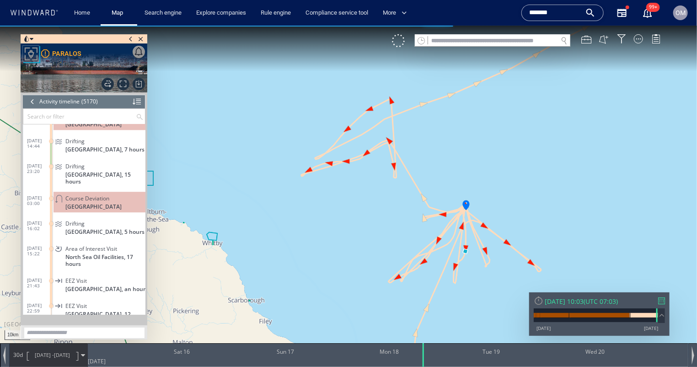
drag, startPoint x: 199, startPoint y: 359, endPoint x: 421, endPoint y: 309, distance: 227.4
click at [421, 25] on div "10km © Mapbox © OpenStreetMap Improve this map 0 0 [DATE] Sat 16 Sun 17 Mon 18 …" at bounding box center [348, 25] width 697 height 0
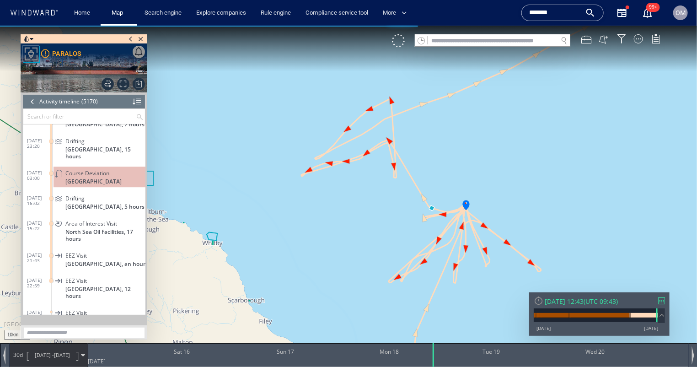
scroll to position [128216, 0]
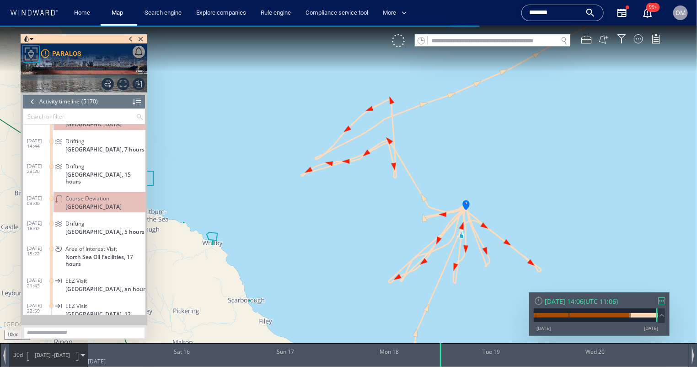
drag, startPoint x: 425, startPoint y: 354, endPoint x: 442, endPoint y: 368, distance: 22.1
click at [442, 366] on html "10km © Mapbox © OpenStreetMap Improve this map 0 0 [DATE] Sat 16 Sun 17 Mon 18 …" at bounding box center [348, 195] width 697 height 341
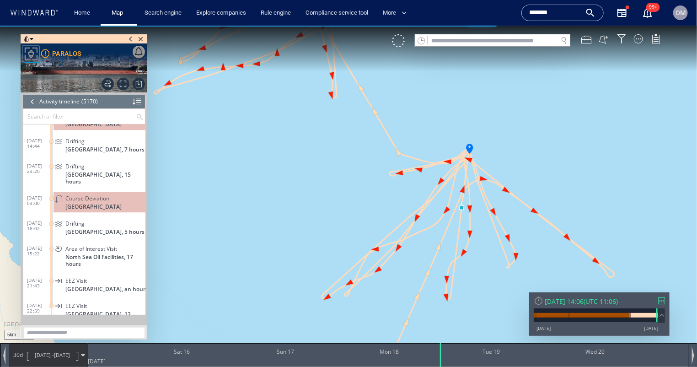
drag, startPoint x: 470, startPoint y: 287, endPoint x: 433, endPoint y: 287, distance: 37.0
click at [433, 287] on canvas "Map" at bounding box center [348, 191] width 697 height 332
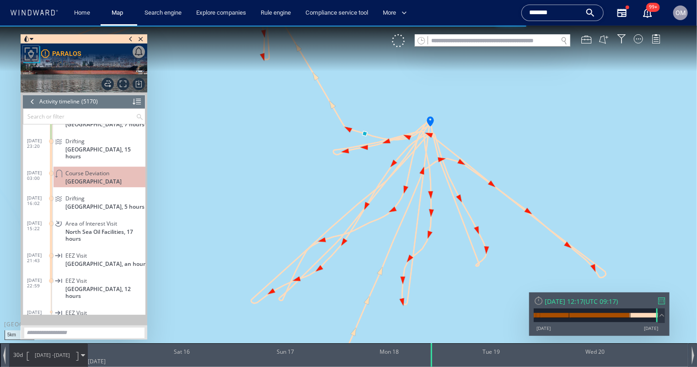
scroll to position [128216, 0]
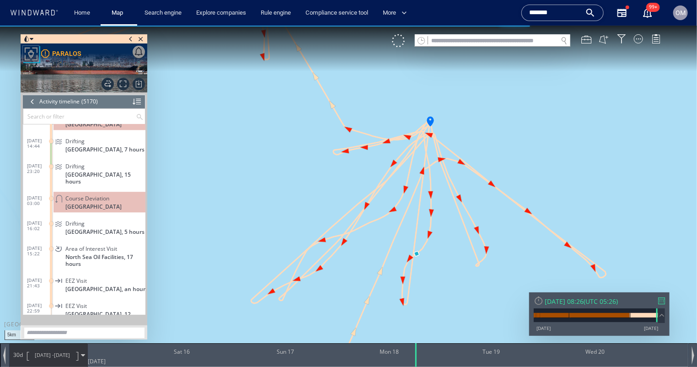
drag, startPoint x: 440, startPoint y: 359, endPoint x: 415, endPoint y: 369, distance: 26.3
click at [415, 366] on html "5km © Mapbox © OpenStreetMap Improve this map 0 0 [DATE] Sat 16 Sun 17 Mon 18 T…" at bounding box center [348, 195] width 697 height 341
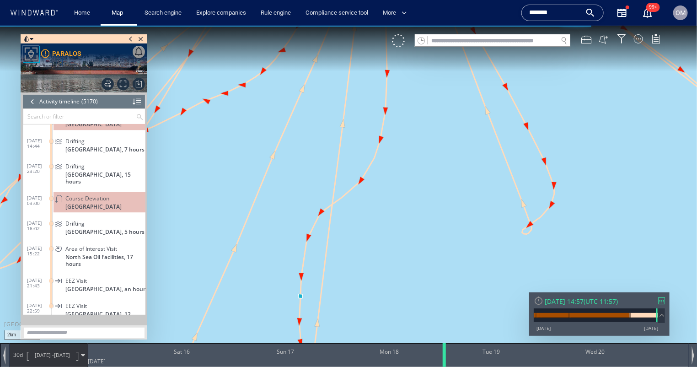
scroll to position [128241, 0]
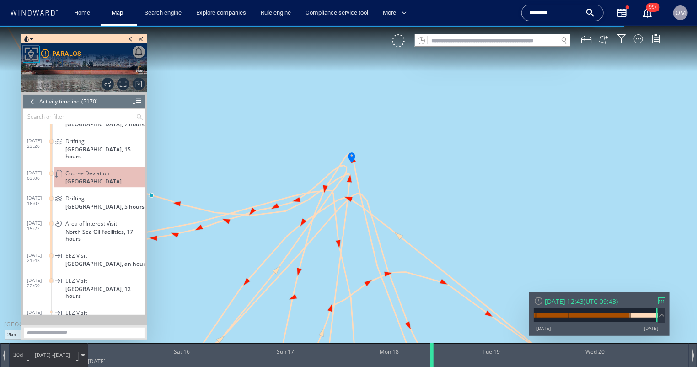
scroll to position [128216, 0]
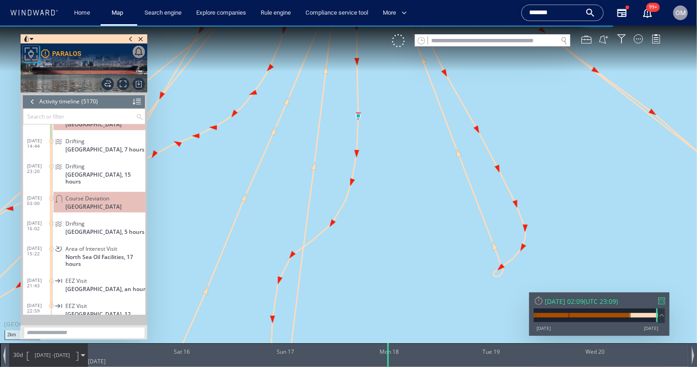
scroll to position [128191, 0]
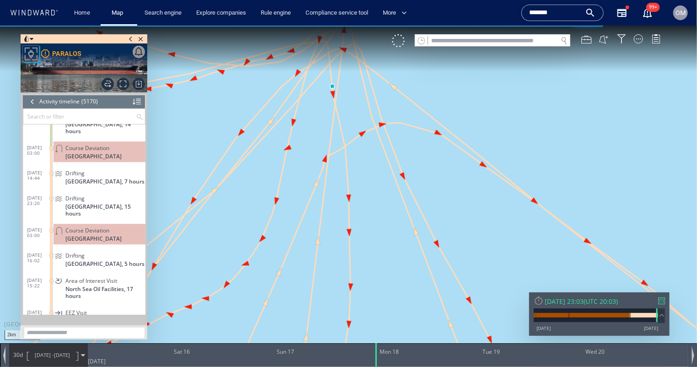
scroll to position [128165, 0]
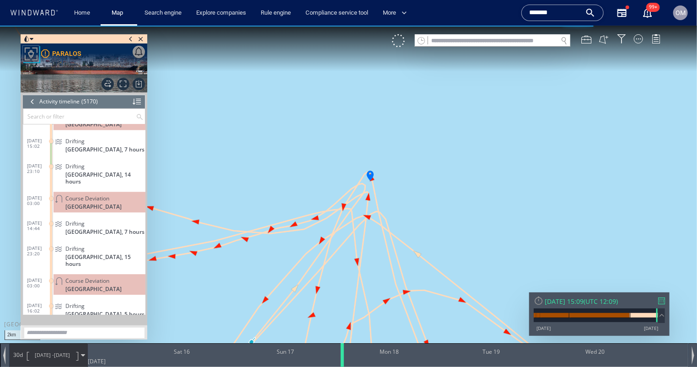
scroll to position [128165, 0]
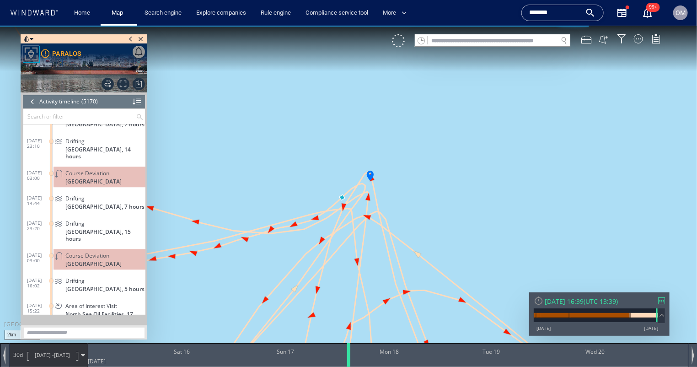
drag, startPoint x: 415, startPoint y: 357, endPoint x: 348, endPoint y: 366, distance: 67.8
click at [348, 366] on div at bounding box center [350, 355] width 9 height 24
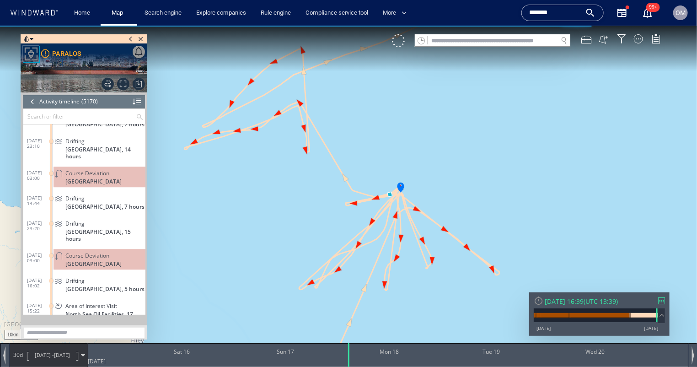
drag, startPoint x: 409, startPoint y: 289, endPoint x: 420, endPoint y: 229, distance: 61.0
click at [420, 229] on canvas "Map" at bounding box center [348, 191] width 697 height 332
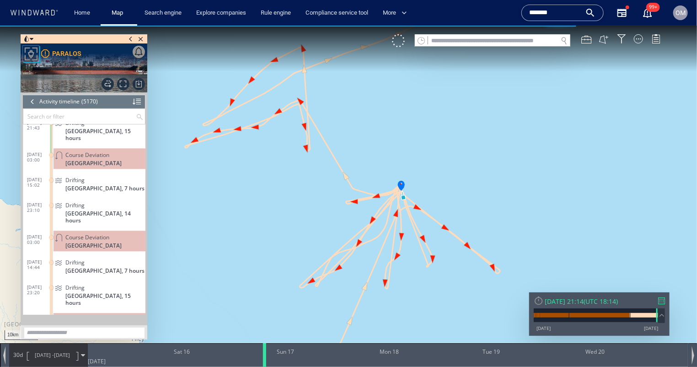
scroll to position [128090, 0]
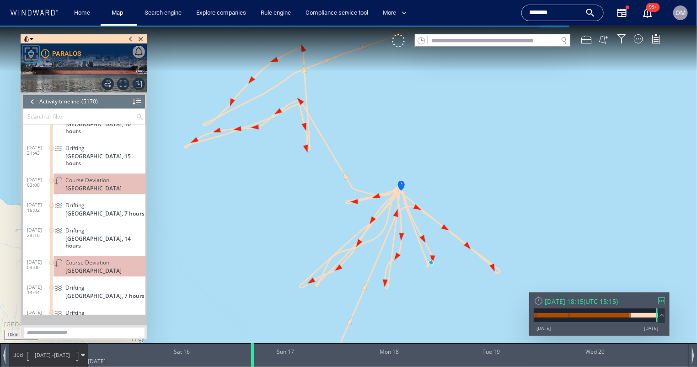
drag, startPoint x: 348, startPoint y: 353, endPoint x: 252, endPoint y: 353, distance: 96.0
click at [252, 352] on div at bounding box center [254, 355] width 9 height 24
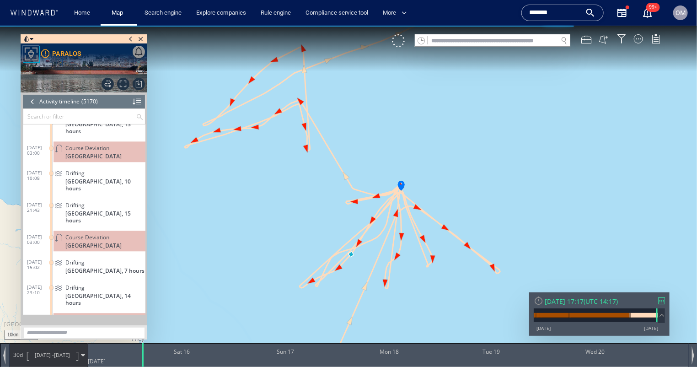
scroll to position [128015, 0]
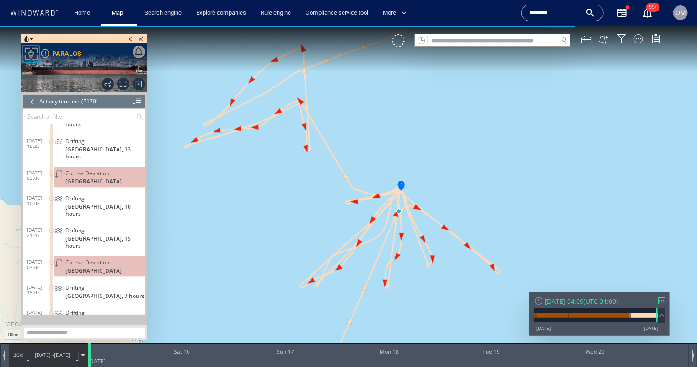
drag, startPoint x: 254, startPoint y: 358, endPoint x: 91, endPoint y: 359, distance: 163.7
click at [91, 359] on div at bounding box center [90, 355] width 9 height 24
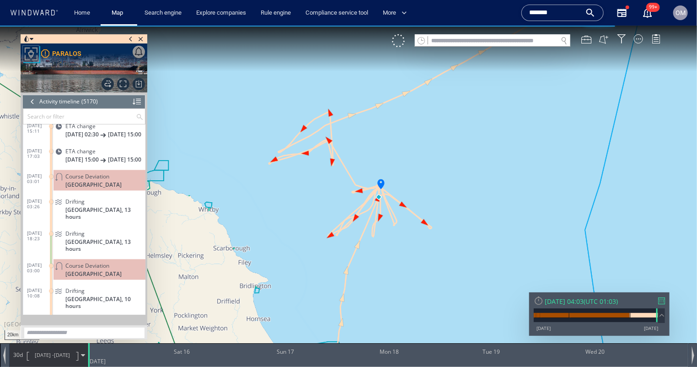
scroll to position [127927, 0]
